Goal: Information Seeking & Learning: Learn about a topic

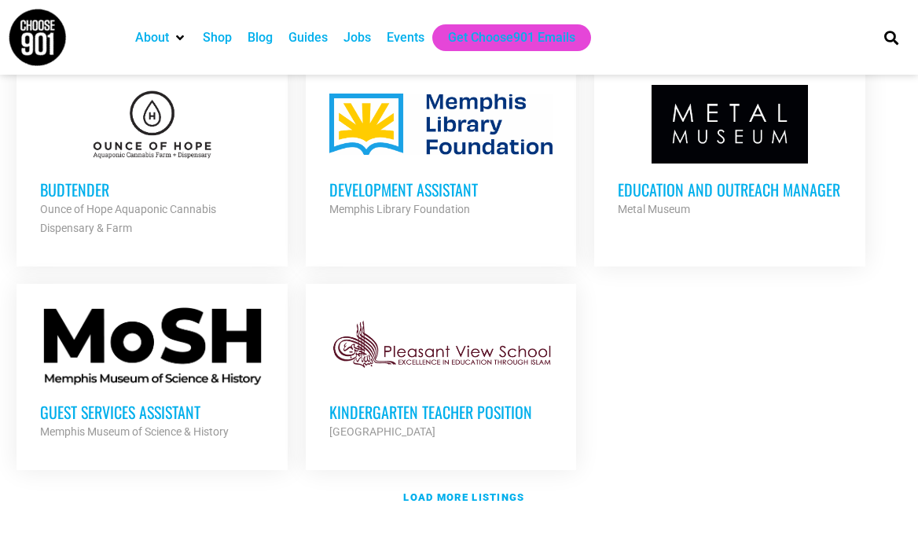
scroll to position [1894, 0]
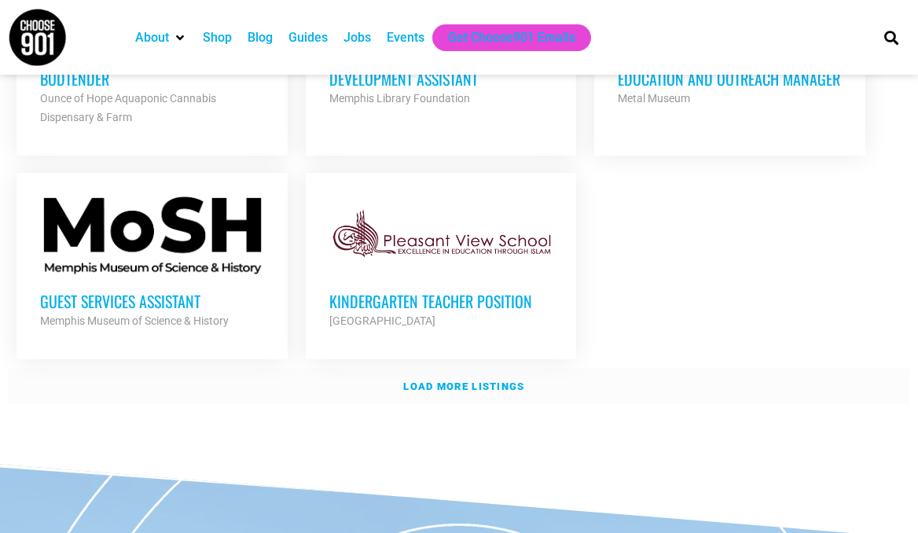
click at [491, 381] on strong "Load more listings" at bounding box center [463, 387] width 121 height 12
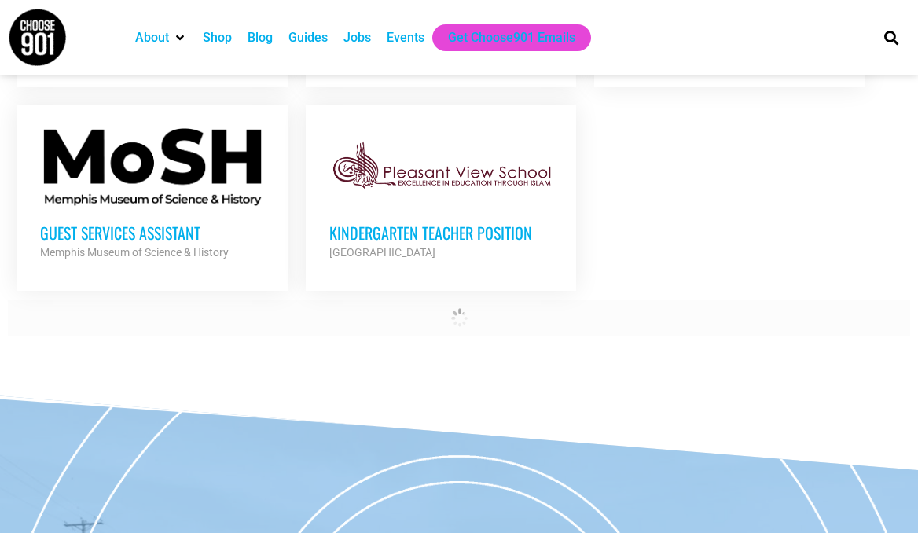
scroll to position [1964, 0]
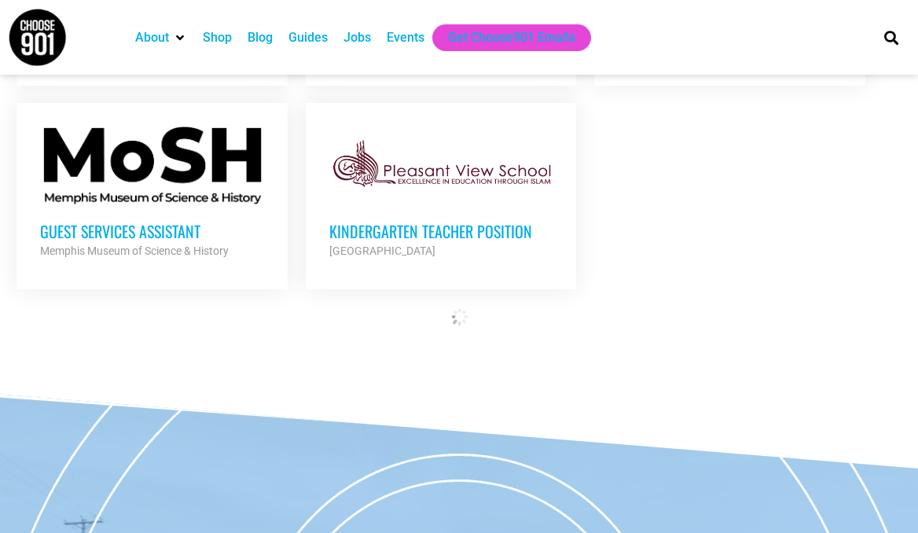
click at [188, 221] on h3 "Guest Services Assistant" at bounding box center [151, 231] width 223 height 20
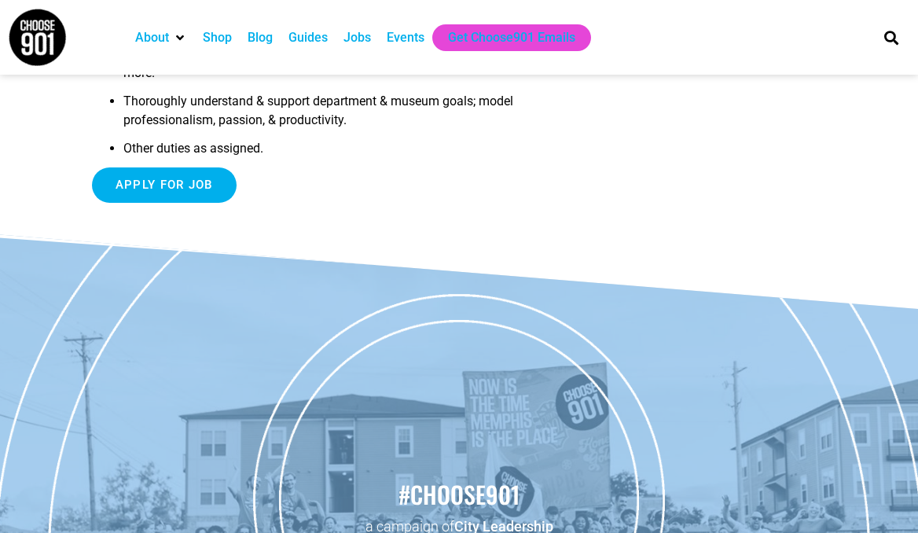
scroll to position [676, 0]
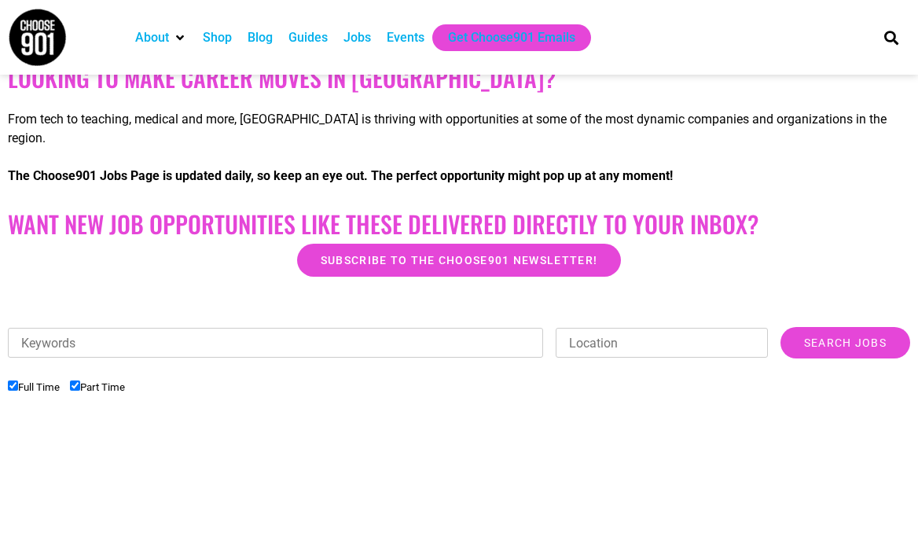
scroll to position [290, 0]
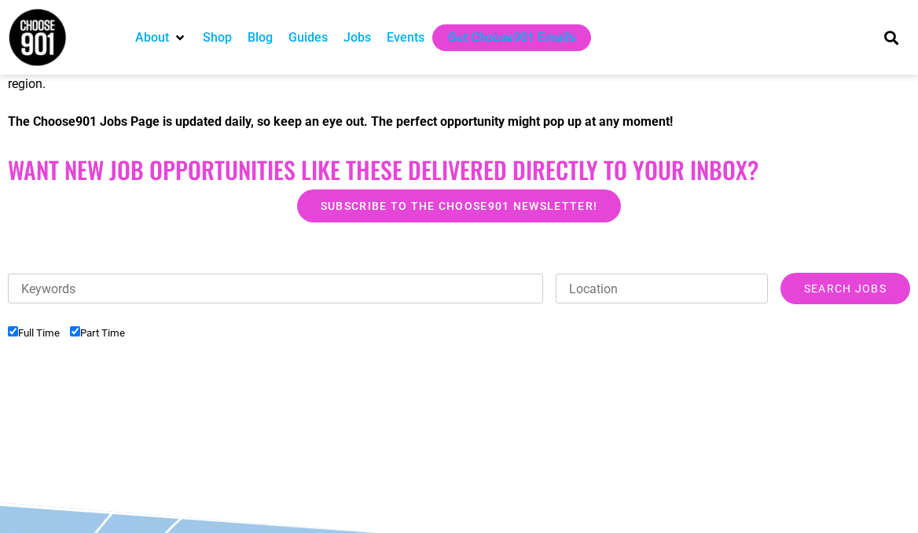
scroll to position [316, 0]
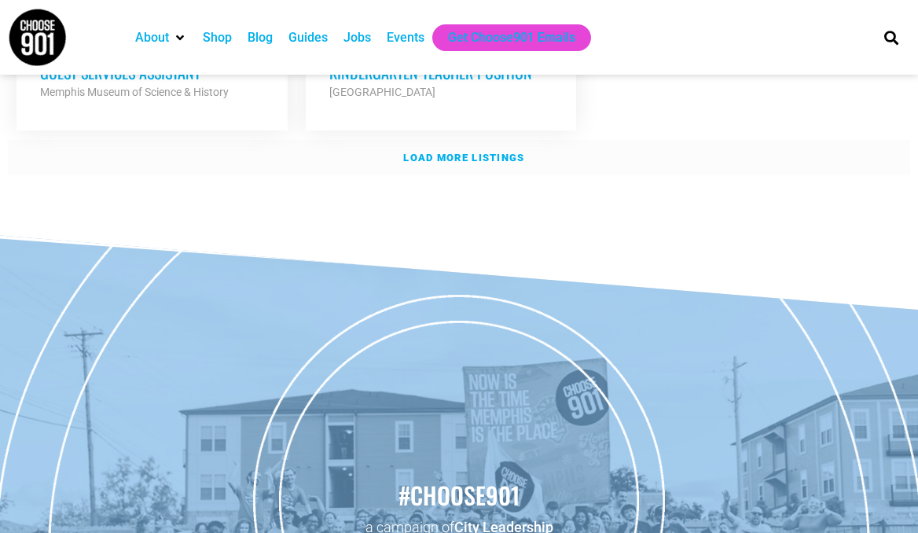
scroll to position [2107, 0]
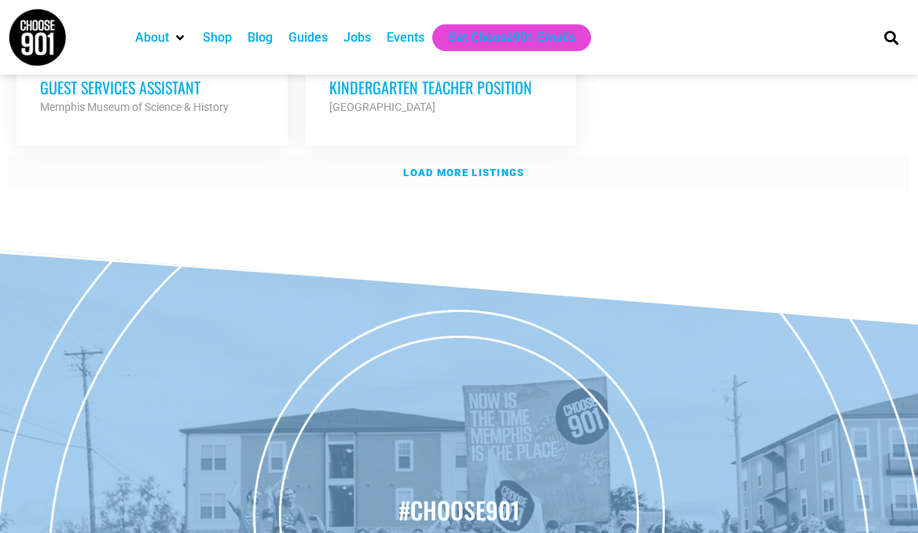
click at [475, 167] on strong "Load more listings" at bounding box center [463, 173] width 121 height 12
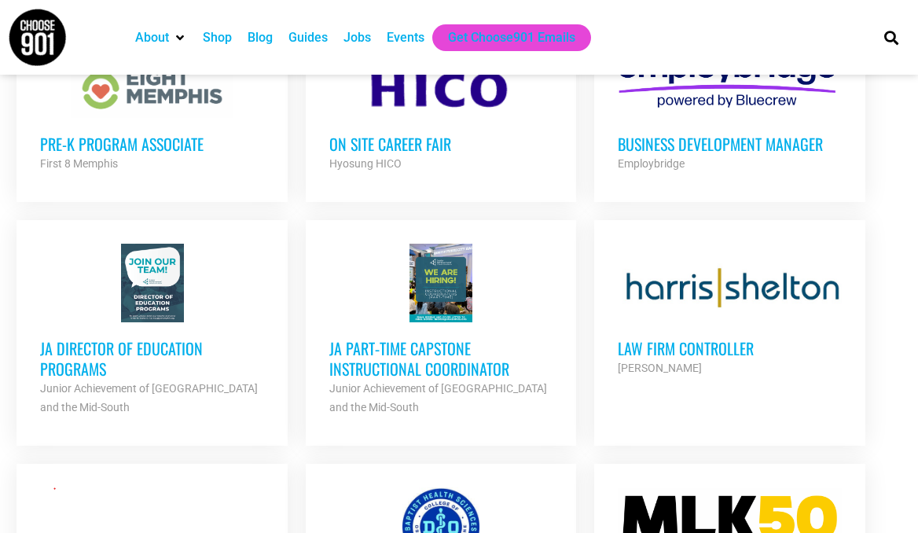
scroll to position [3922, 0]
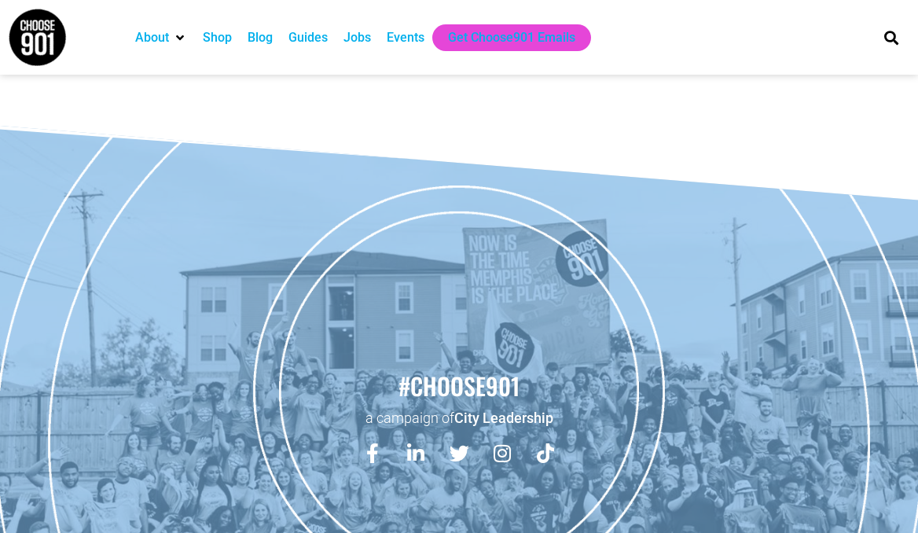
click at [362, 41] on div "Jobs" at bounding box center [358, 37] width 28 height 19
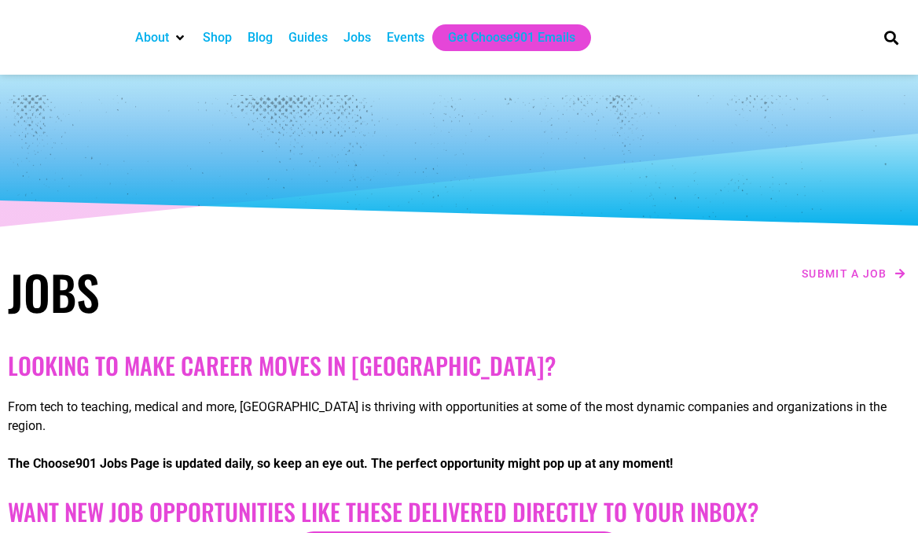
checkbox input "true"
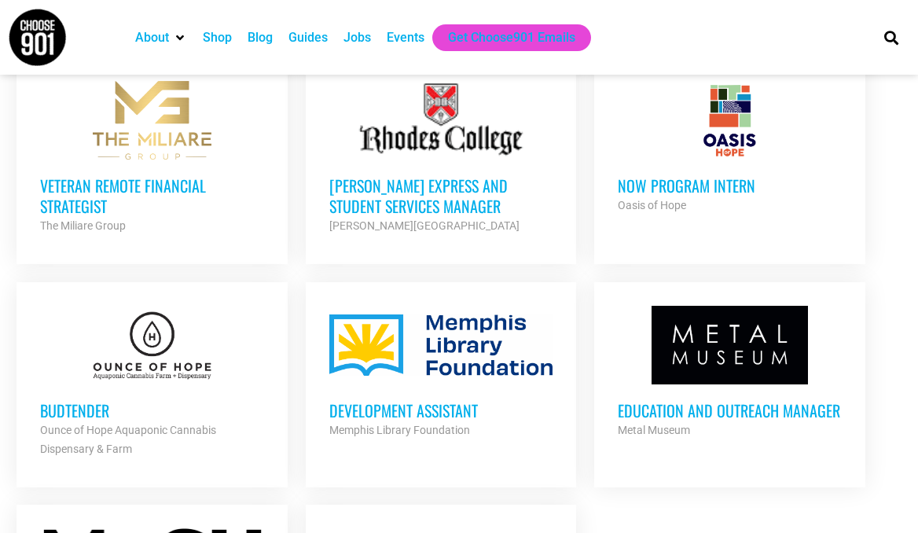
scroll to position [1571, 0]
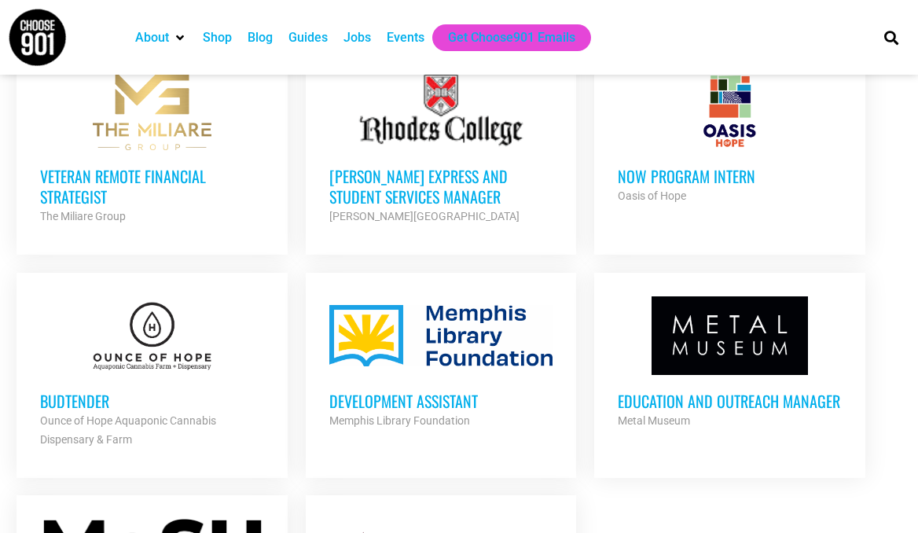
click at [173, 166] on h3 "Veteran Remote Financial Strategist" at bounding box center [151, 186] width 223 height 41
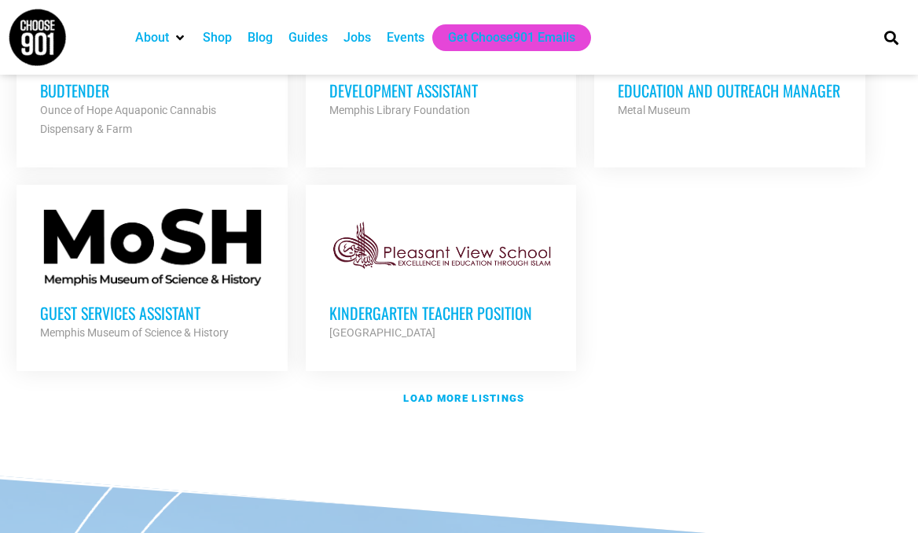
scroll to position [1883, 0]
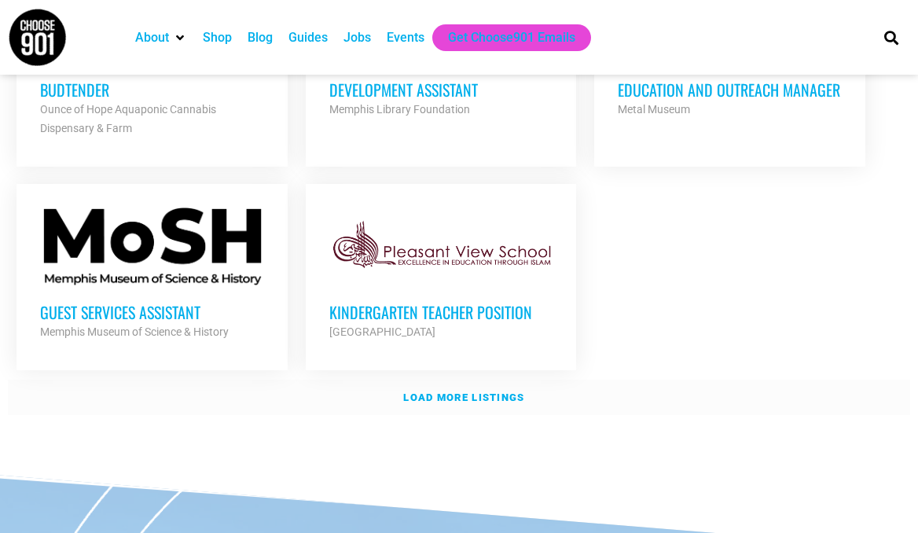
click at [437, 392] on strong "Load more listings" at bounding box center [463, 398] width 121 height 12
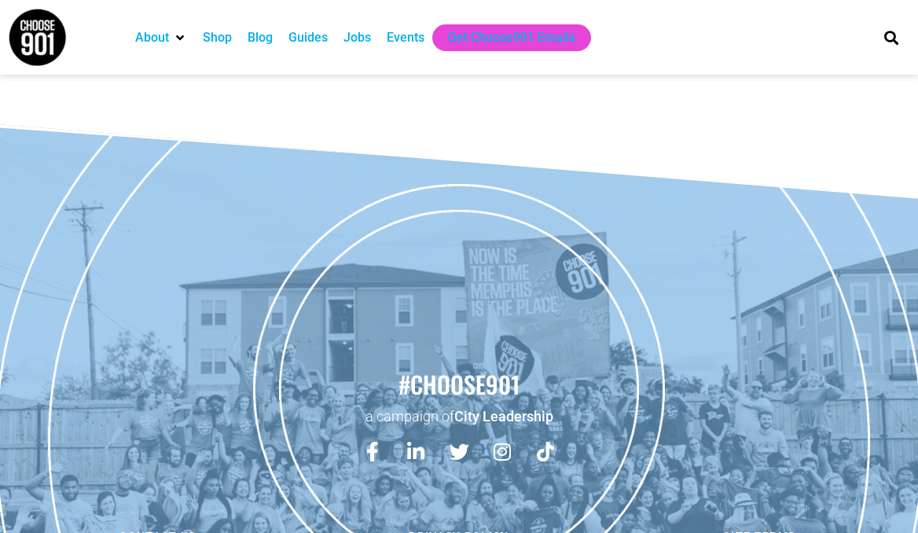
scroll to position [705, 0]
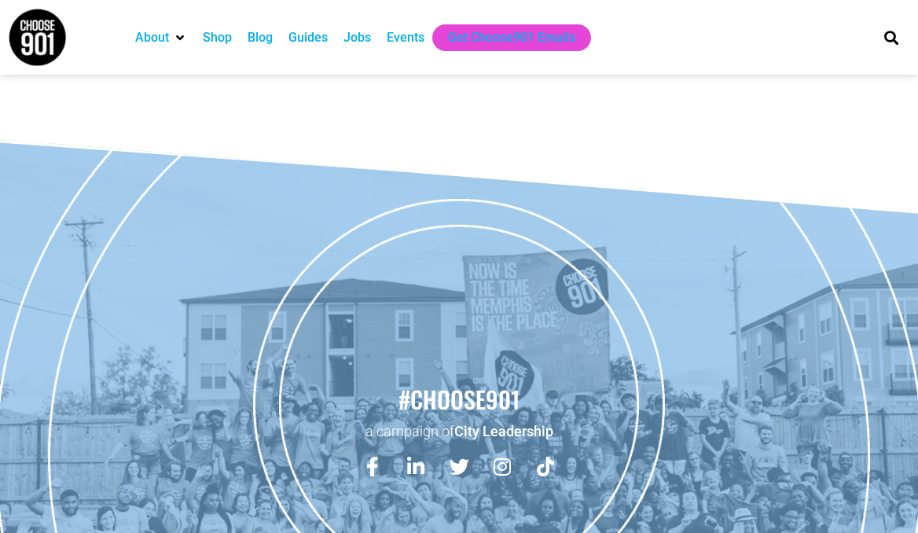
click at [355, 37] on div "Jobs" at bounding box center [358, 37] width 28 height 19
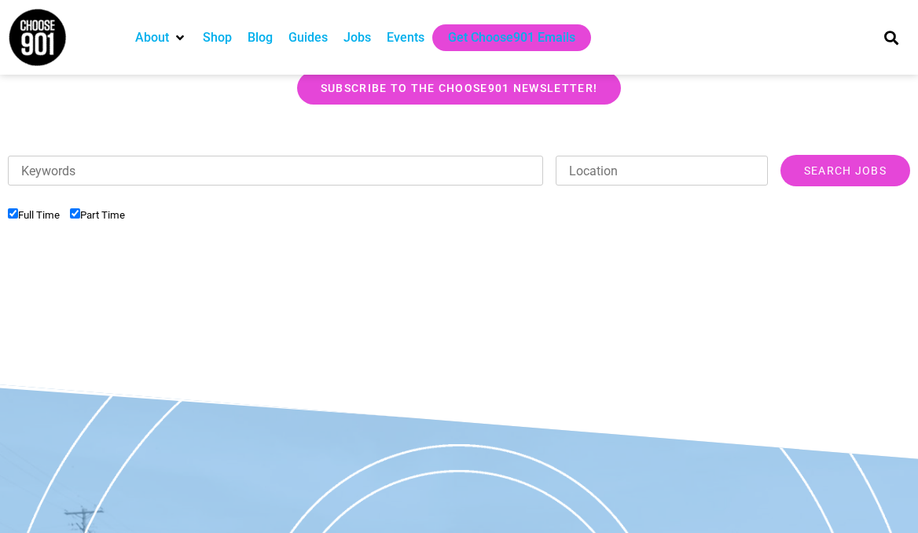
scroll to position [459, 0]
click at [368, 35] on div "Jobs" at bounding box center [358, 37] width 28 height 19
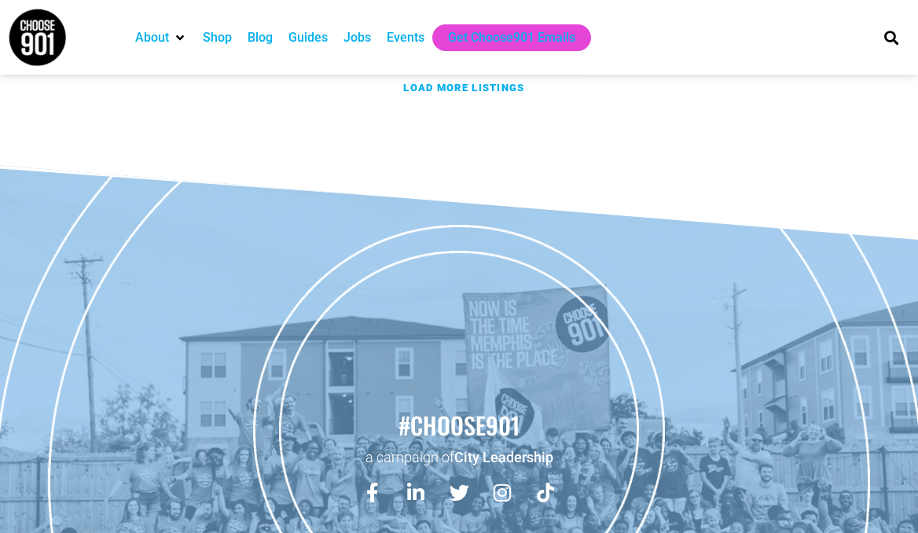
scroll to position [2118, 0]
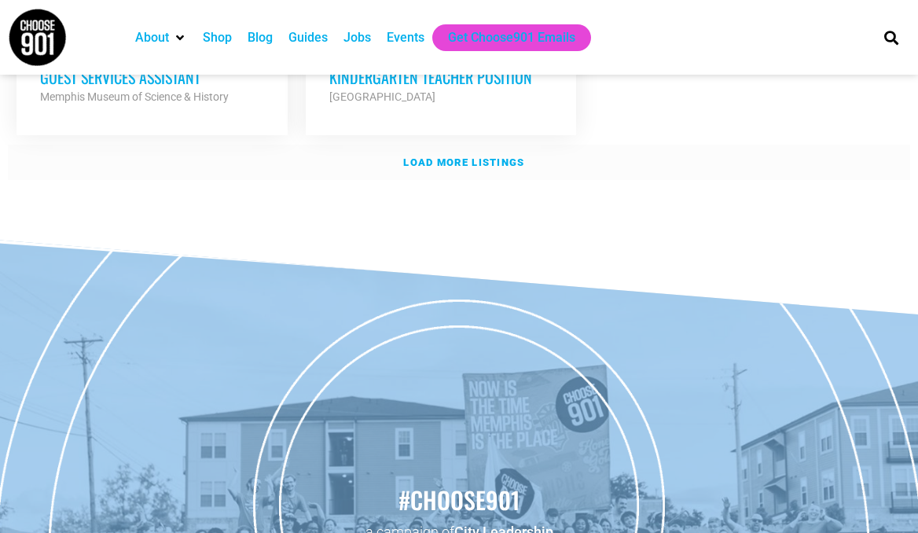
click at [469, 145] on link "Load more listings" at bounding box center [459, 163] width 903 height 36
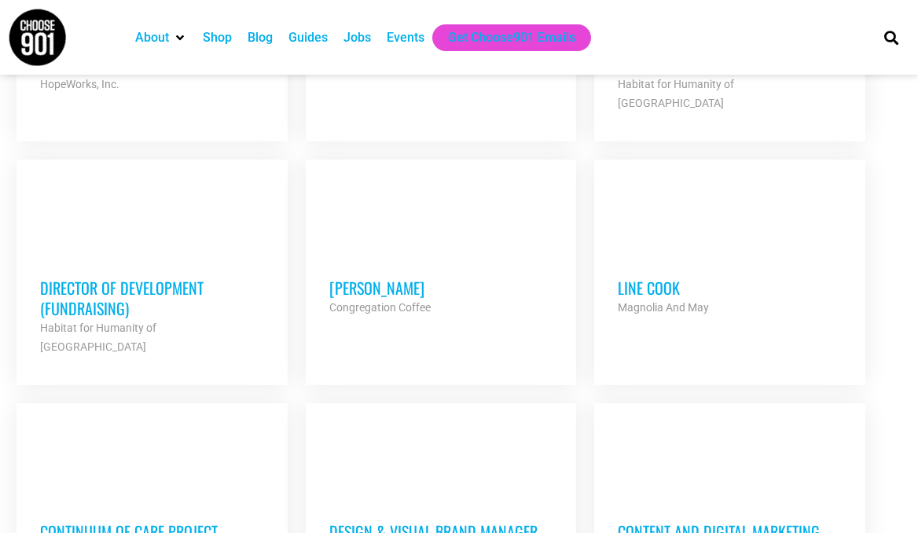
scroll to position [3441, 0]
